Goal: Find specific page/section: Find specific page/section

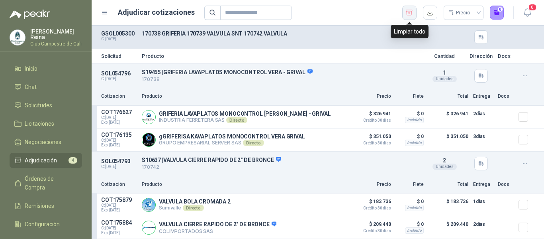
click at [412, 12] on icon "button" at bounding box center [409, 13] width 8 height 8
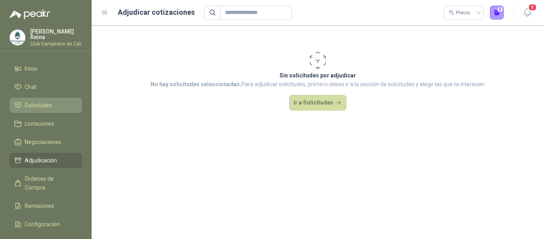
click at [49, 105] on span "Solicitudes" at bounding box center [38, 105] width 27 height 9
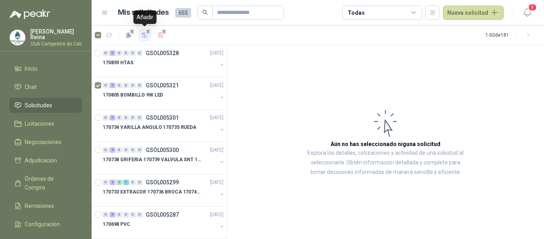
click at [145, 32] on icon "button" at bounding box center [144, 35] width 7 height 7
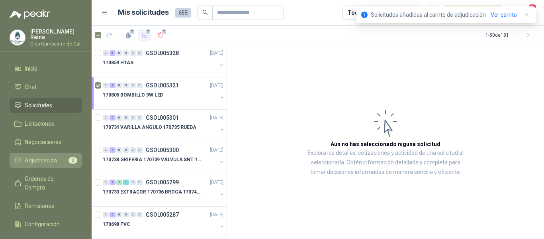
click at [51, 156] on span "Adjudicación" at bounding box center [41, 160] width 32 height 9
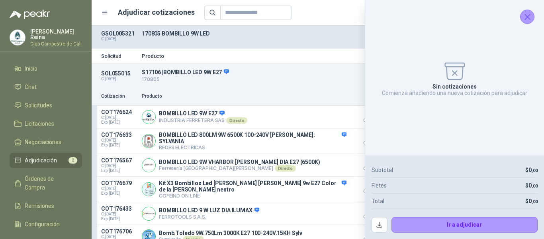
click at [529, 16] on icon "Cerrar" at bounding box center [527, 17] width 10 height 10
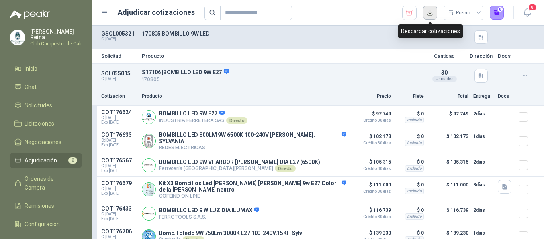
click at [432, 12] on button "button" at bounding box center [430, 13] width 14 height 14
